Goal: Information Seeking & Learning: Find specific fact

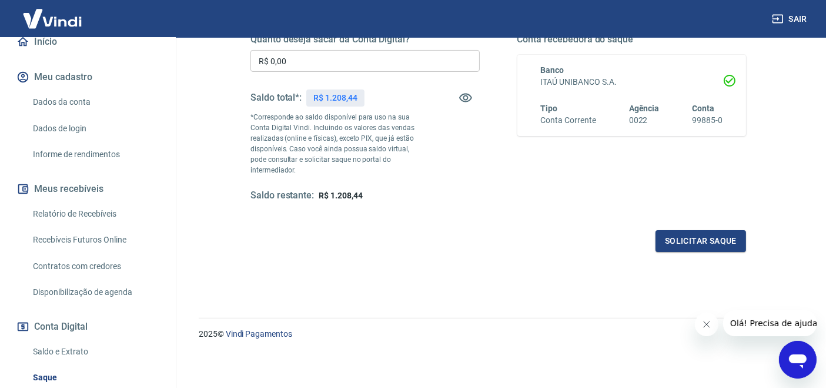
scroll to position [238, 0]
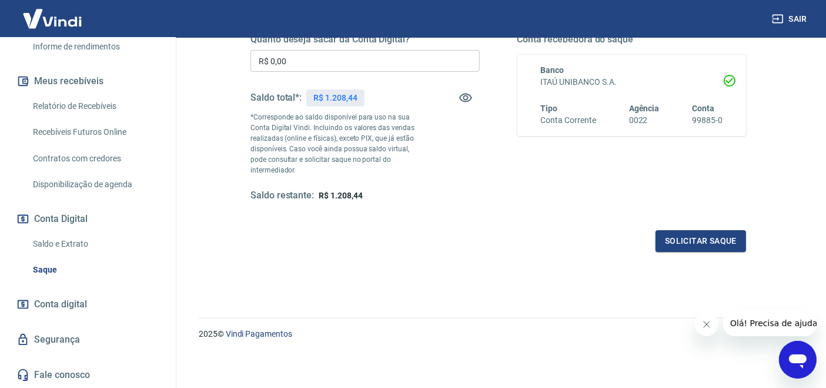
click at [69, 238] on link "Saldo e Extrato" at bounding box center [94, 244] width 133 height 24
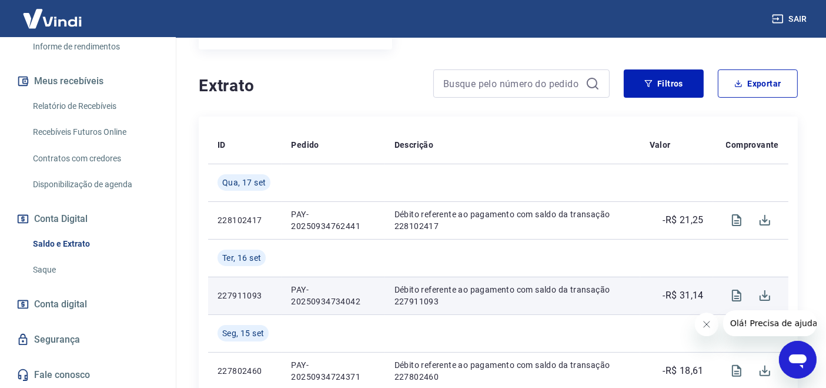
scroll to position [261, 0]
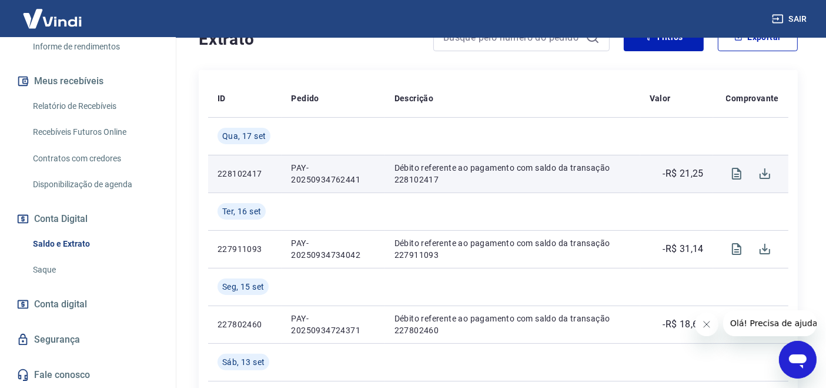
click at [294, 178] on p "PAY-20250934762441" at bounding box center [333, 174] width 84 height 24
copy p "PAY-20250934762441"
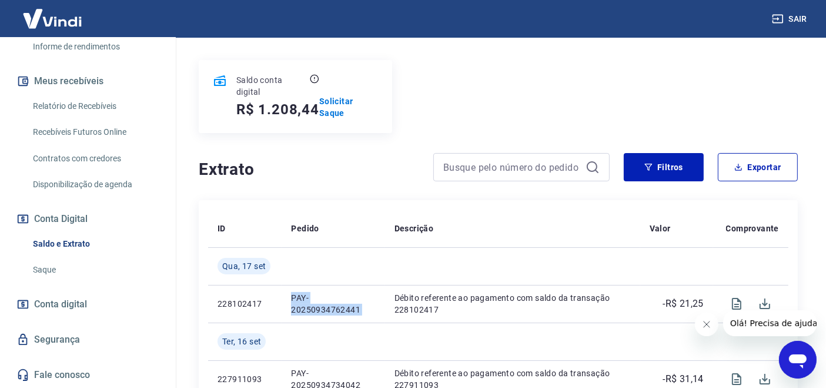
scroll to position [87, 0]
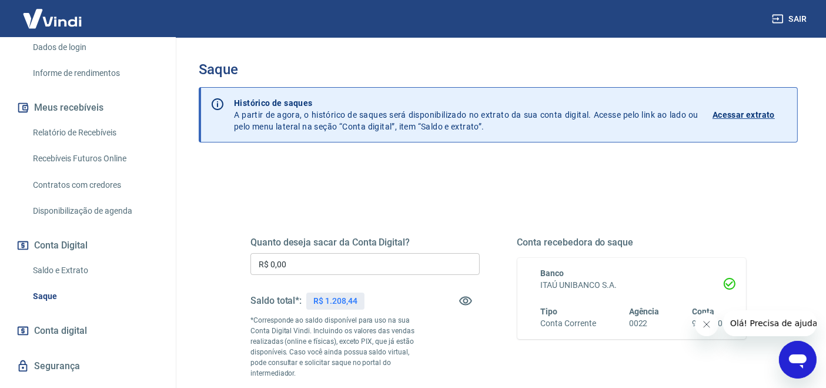
scroll to position [238, 0]
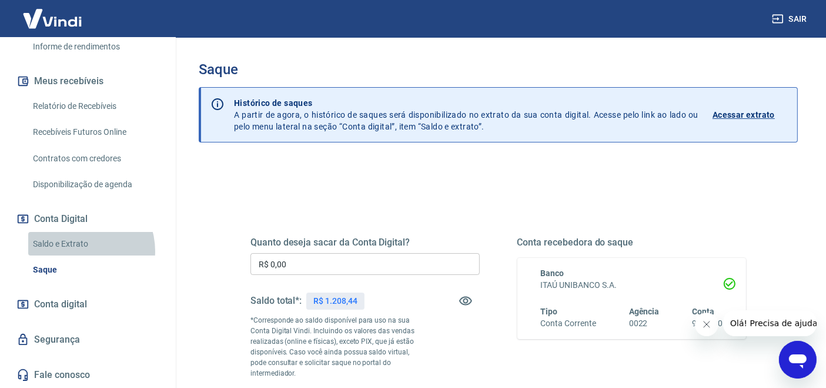
click at [79, 252] on link "Saldo e Extrato" at bounding box center [94, 244] width 133 height 24
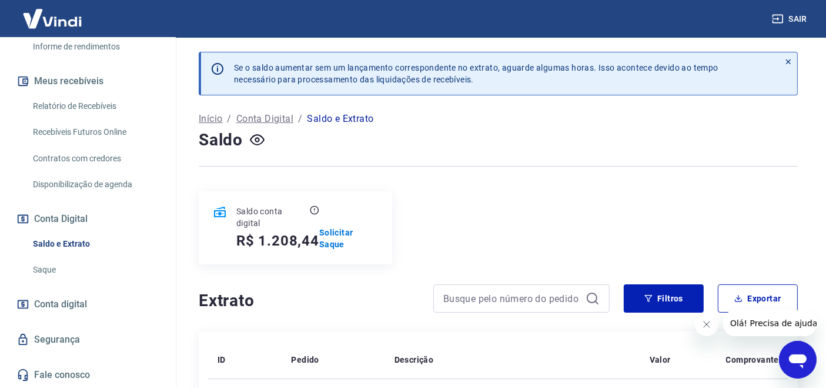
click at [69, 101] on link "Relatório de Recebíveis" at bounding box center [94, 106] width 133 height 24
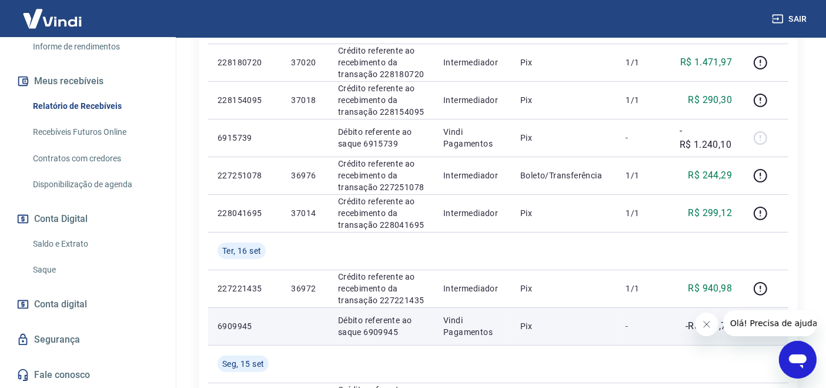
scroll to position [274, 0]
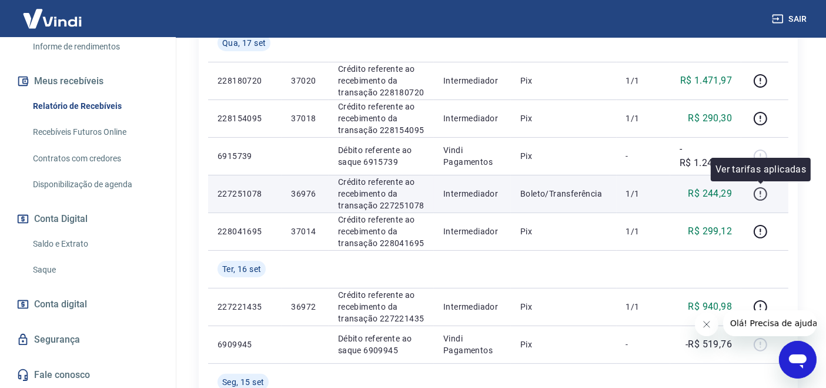
click at [764, 195] on icon "button" at bounding box center [760, 193] width 15 height 15
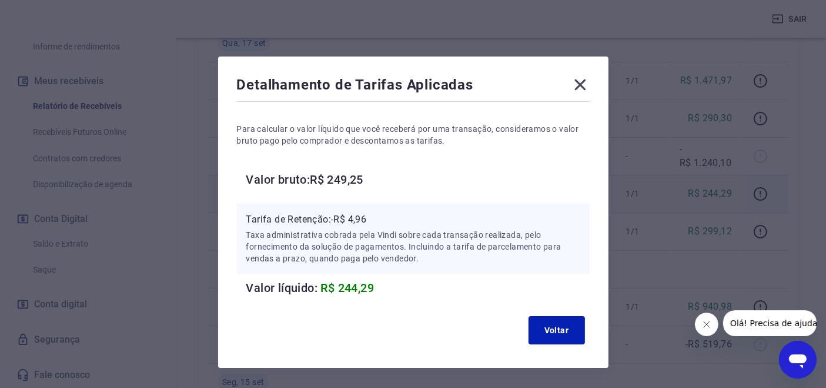
click at [352, 218] on p "Tarifa de Retenção: -R$ 4,96" at bounding box center [413, 219] width 334 height 14
copy p "4,96"
click at [580, 83] on icon at bounding box center [580, 84] width 11 height 11
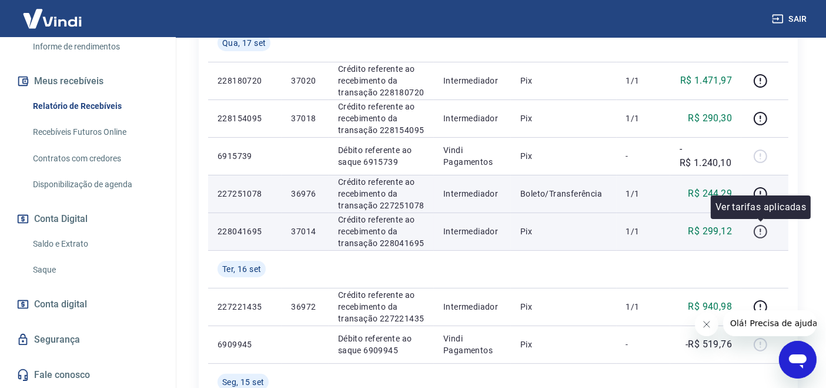
click at [766, 225] on icon "button" at bounding box center [760, 231] width 15 height 15
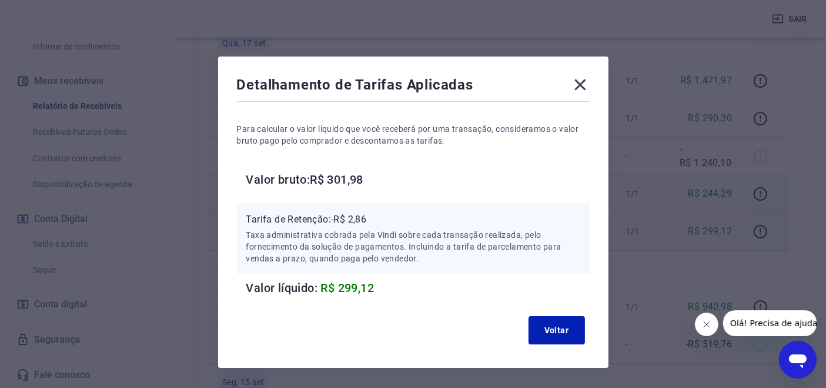
click at [576, 85] on icon at bounding box center [580, 84] width 19 height 19
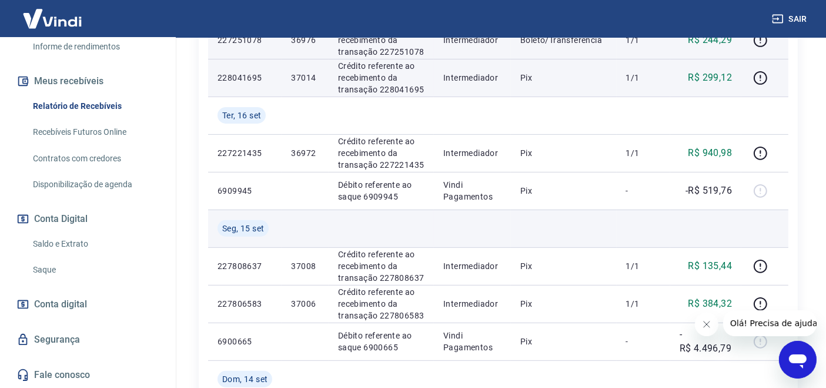
scroll to position [448, 0]
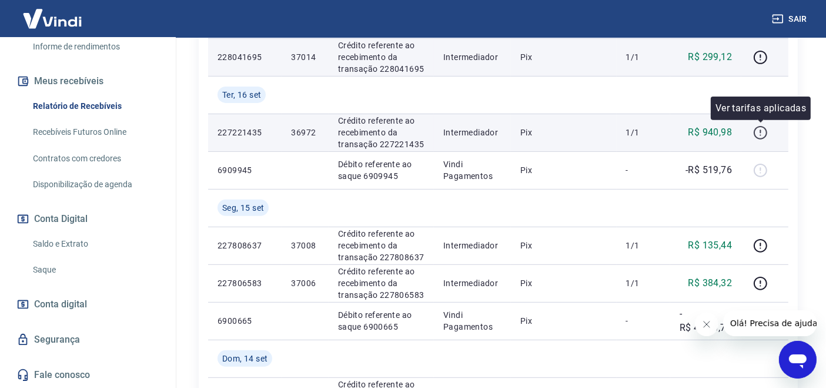
click at [756, 129] on icon "button" at bounding box center [761, 133] width 14 height 14
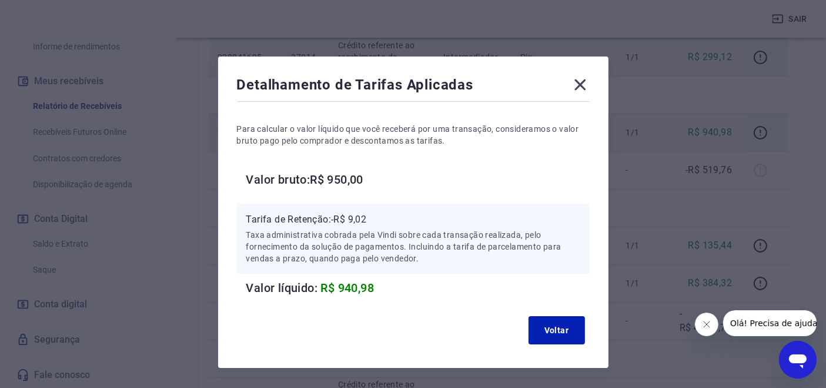
click at [354, 216] on p "Tarifa de Retenção: -R$ 9,02" at bounding box center [413, 219] width 334 height 14
copy p "9,02"
click at [580, 85] on icon at bounding box center [580, 84] width 11 height 11
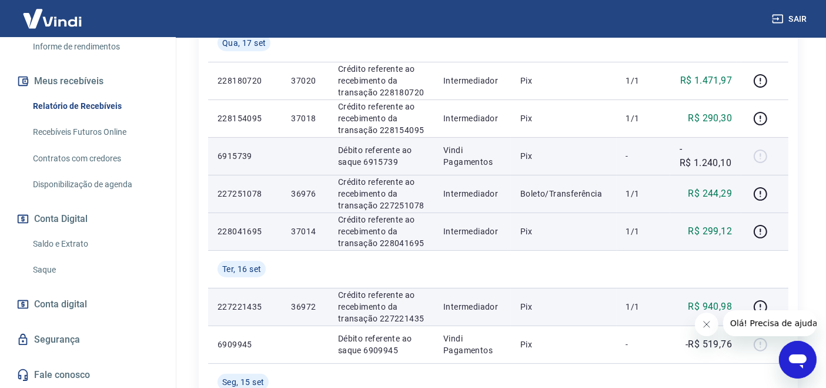
scroll to position [361, 0]
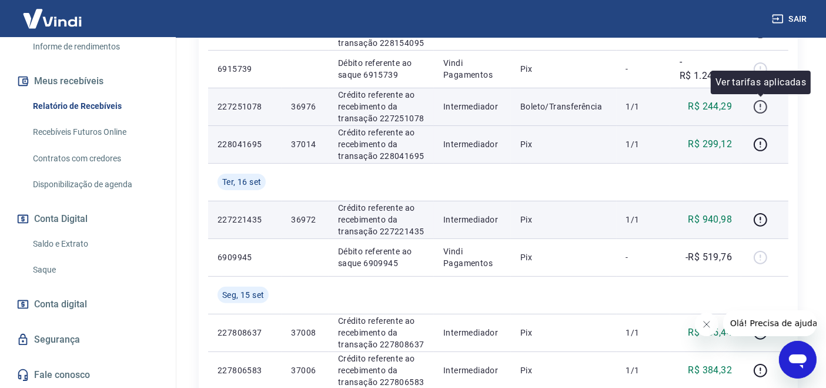
click at [759, 106] on icon "button" at bounding box center [760, 106] width 15 height 15
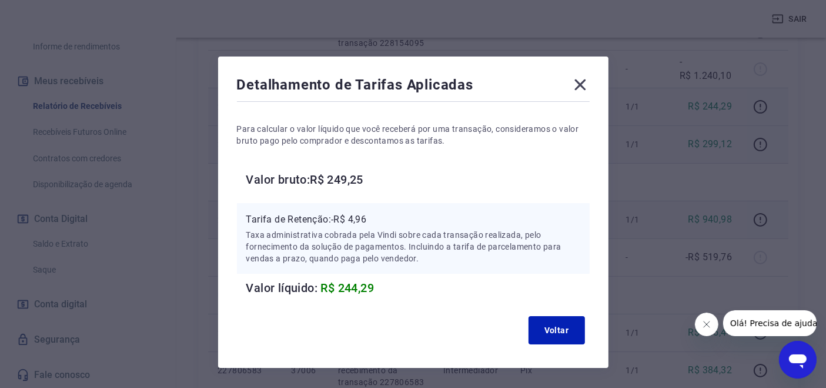
click at [358, 216] on p "Tarifa de Retenção: -R$ 4,96" at bounding box center [413, 219] width 334 height 14
copy p "4,96"
click at [575, 100] on div "Detalhamento de Tarifas Aplicadas Para calcular o valor líquido que você recebe…" at bounding box center [413, 211] width 390 height 311
click at [580, 82] on icon at bounding box center [580, 84] width 19 height 19
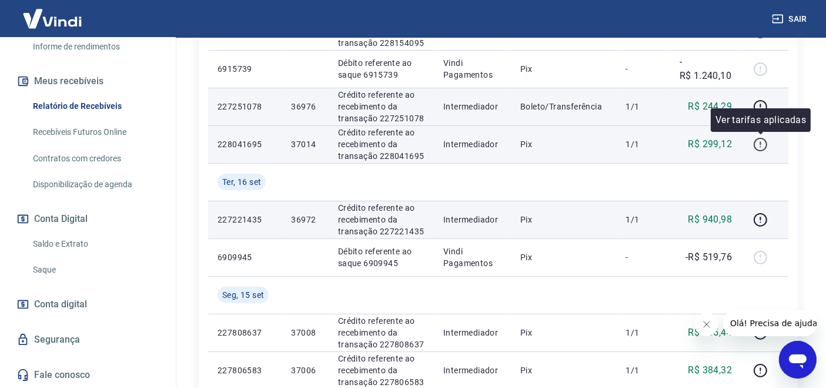
click at [757, 143] on icon "button" at bounding box center [760, 144] width 15 height 15
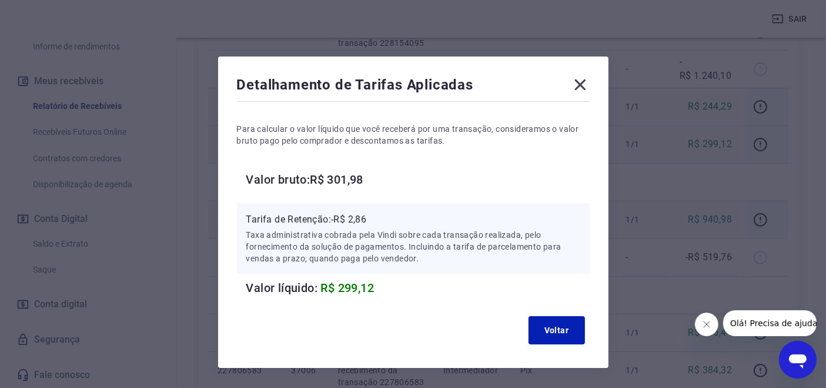
click at [359, 218] on p "Tarifa de Retenção: -R$ 2,86" at bounding box center [413, 219] width 334 height 14
copy p "2,86"
click at [575, 80] on icon at bounding box center [580, 84] width 11 height 11
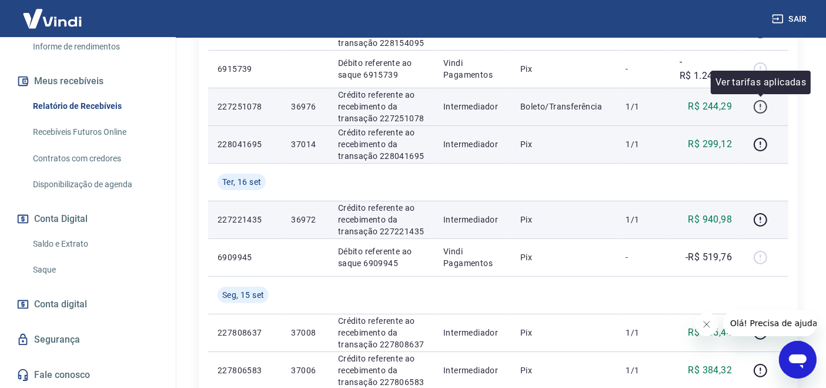
click at [766, 101] on icon "button" at bounding box center [761, 107] width 14 height 14
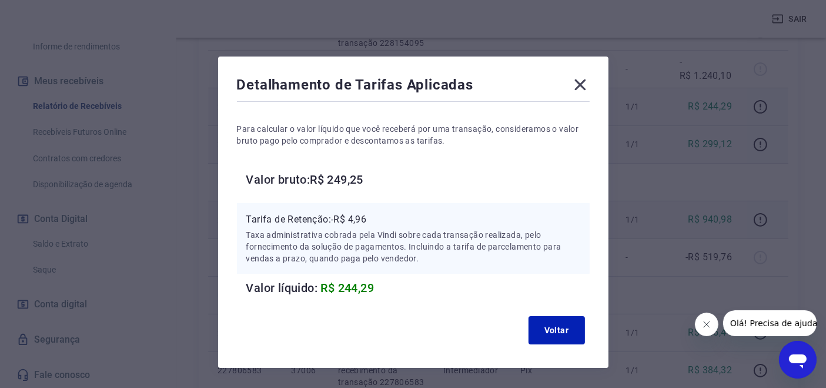
click at [363, 225] on p "Tarifa de Retenção: -R$ 4,96" at bounding box center [413, 219] width 334 height 14
click at [362, 222] on p "Tarifa de Retenção: -R$ 4,96" at bounding box center [413, 219] width 334 height 14
copy p "4,96"
click at [582, 84] on icon at bounding box center [580, 84] width 19 height 19
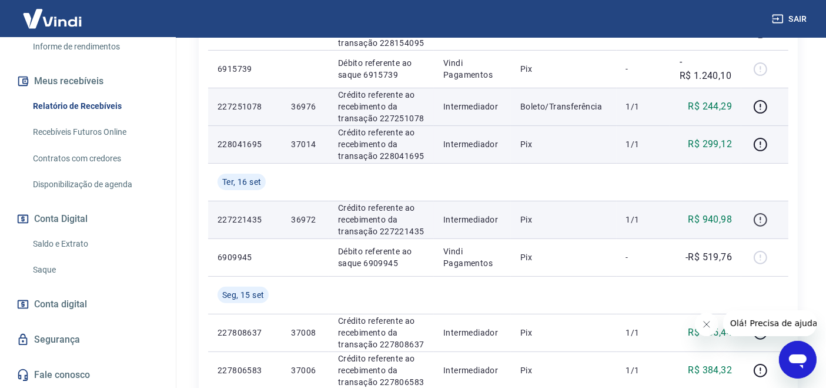
click at [763, 224] on icon "button" at bounding box center [761, 220] width 14 height 14
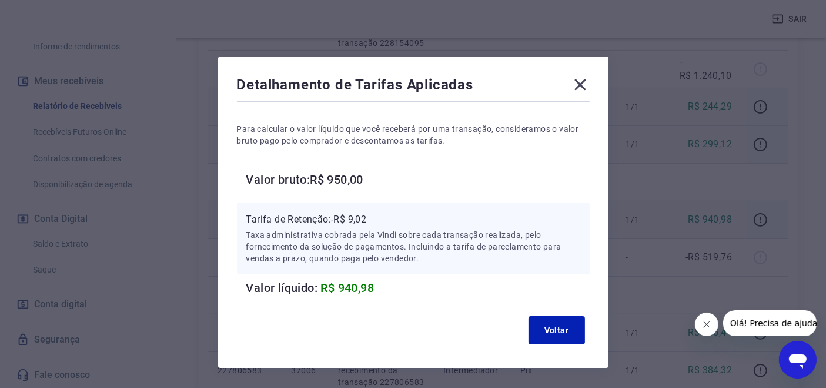
click at [366, 219] on p "Tarifa de Retenção: -R$ 9,02" at bounding box center [413, 219] width 334 height 14
copy p "-R$ 9,02"
click at [363, 221] on p "Tarifa de Retenção: -R$ 9,02" at bounding box center [413, 219] width 334 height 14
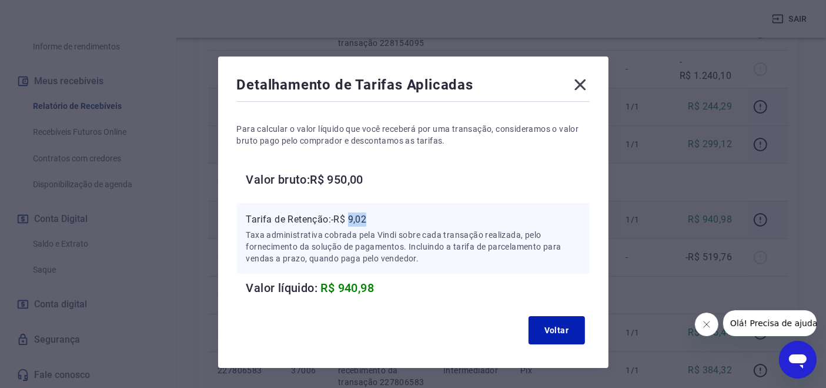
copy p "9,02"
